Goal: Transaction & Acquisition: Subscribe to service/newsletter

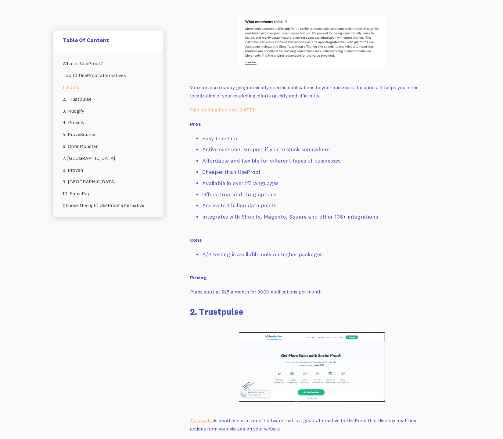
scroll to position [1048, 0]
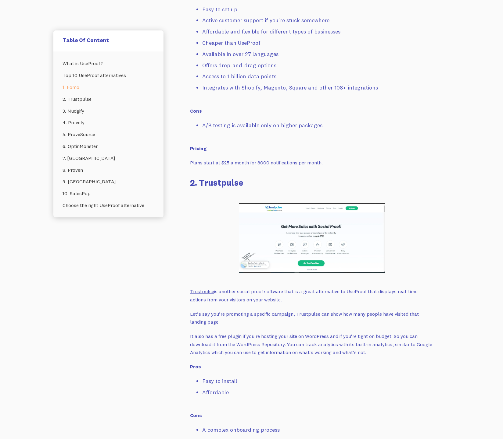
click at [205, 289] on link "Trustpulse" at bounding box center [202, 292] width 24 height 6
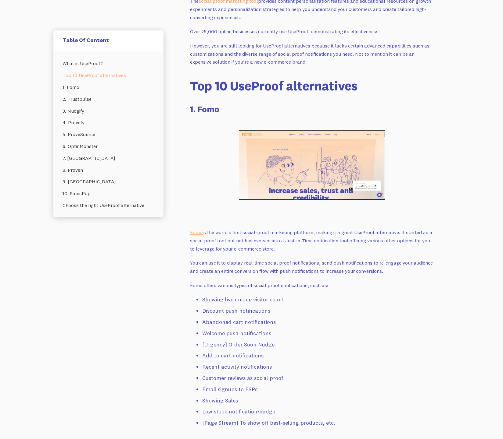
scroll to position [462, 0]
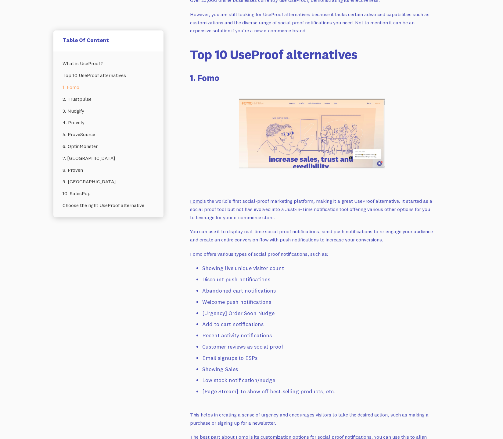
click at [198, 201] on link "Fomo" at bounding box center [196, 201] width 12 height 6
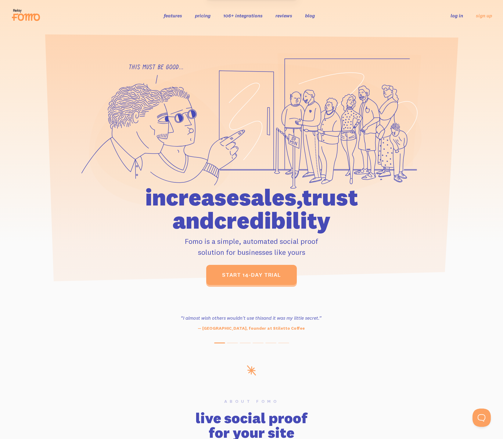
click at [201, 19] on li "pricing" at bounding box center [203, 15] width 16 height 7
click at [201, 17] on link "pricing" at bounding box center [203, 15] width 16 height 6
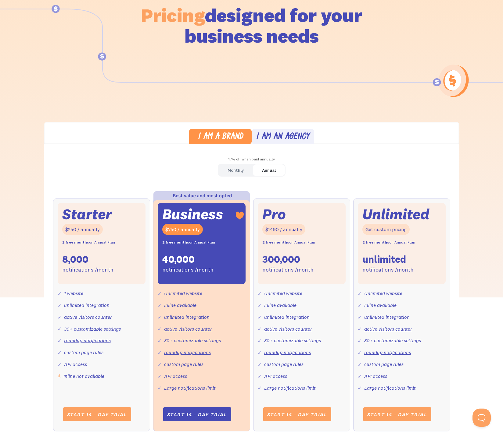
scroll to position [101, 0]
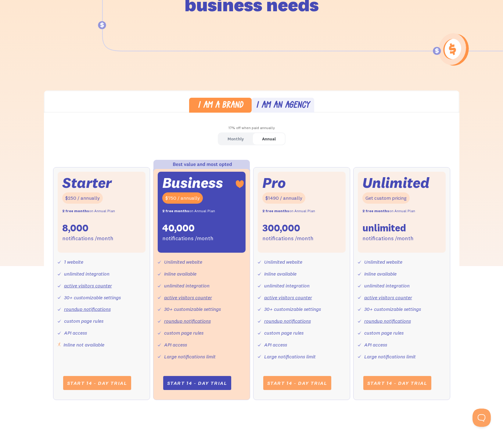
click at [359, 142] on div "Monthly Annual Starter $25 / month 8,000 notifications /month 1 website unlimit…" at bounding box center [251, 273] width 415 height 280
